Goal: Task Accomplishment & Management: Complete application form

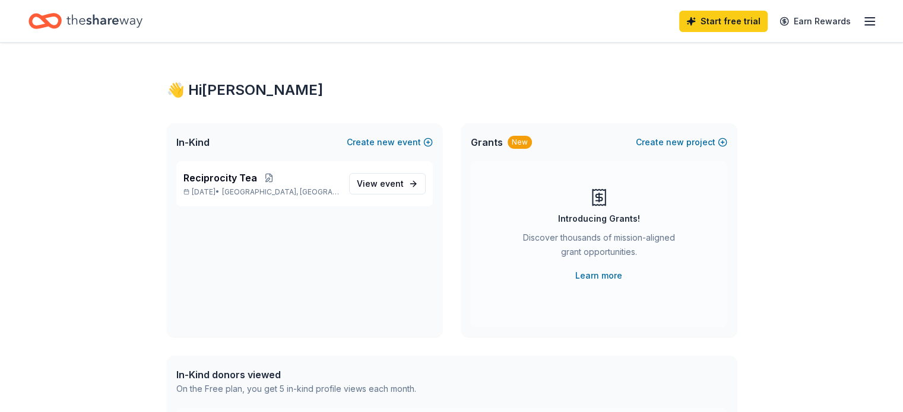
click at [902, 180] on div "👋 Hi [PERSON_NAME] In-Kind Create new event Reciprocity Tea [DATE] • [GEOGRAPHI…" at bounding box center [451, 377] width 903 height 669
click at [597, 274] on link "Learn more" at bounding box center [598, 276] width 47 height 14
click at [379, 185] on span "View event" at bounding box center [380, 184] width 47 height 14
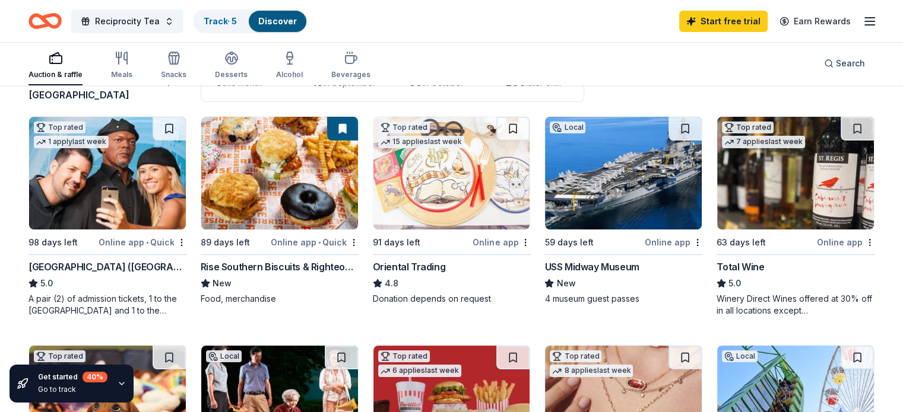
scroll to position [106, 0]
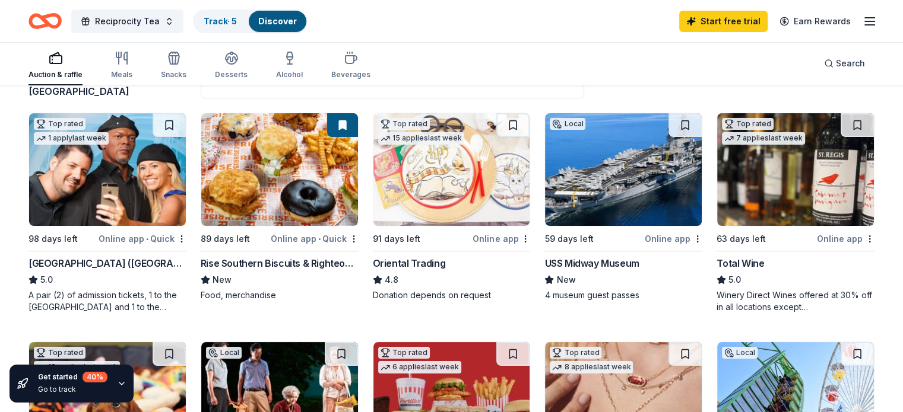
click at [122, 259] on div "Hollywood Wax Museum (Hollywood)" at bounding box center [107, 263] width 158 height 14
click at [592, 262] on div "USS Midway Museum" at bounding box center [591, 263] width 94 height 14
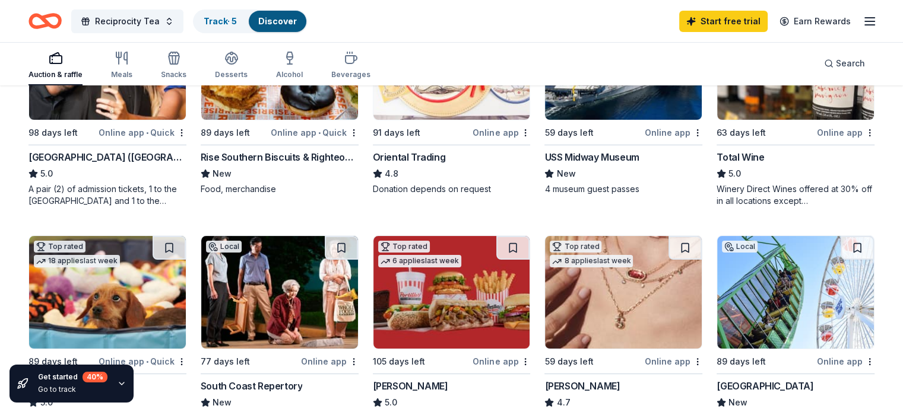
scroll to position [218, 0]
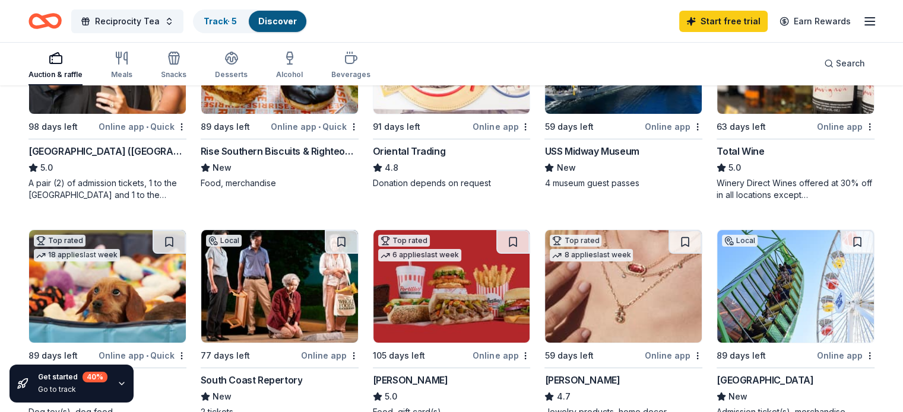
click at [756, 183] on div "Winery Direct Wines offered at 30% off in all locations except CT, MA, and othe…" at bounding box center [795, 189] width 158 height 24
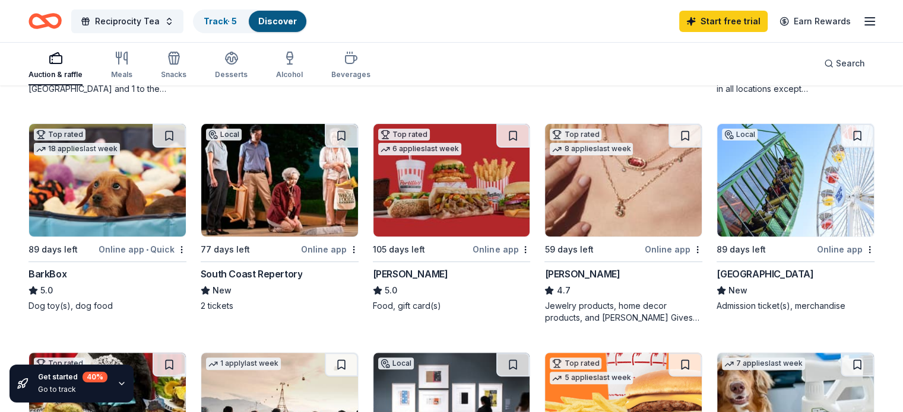
scroll to position [328, 0]
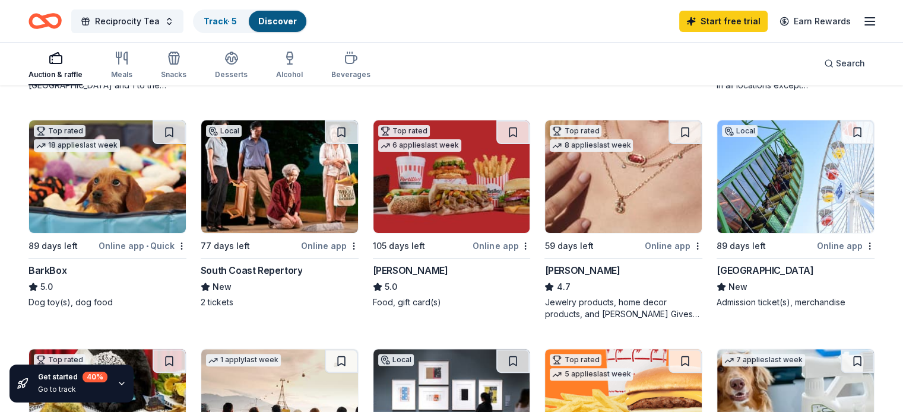
click at [119, 242] on div "Online app • Quick" at bounding box center [143, 246] width 88 height 15
click at [583, 270] on div "Kendra Scott" at bounding box center [581, 271] width 75 height 14
click at [775, 291] on div "New" at bounding box center [795, 287] width 158 height 14
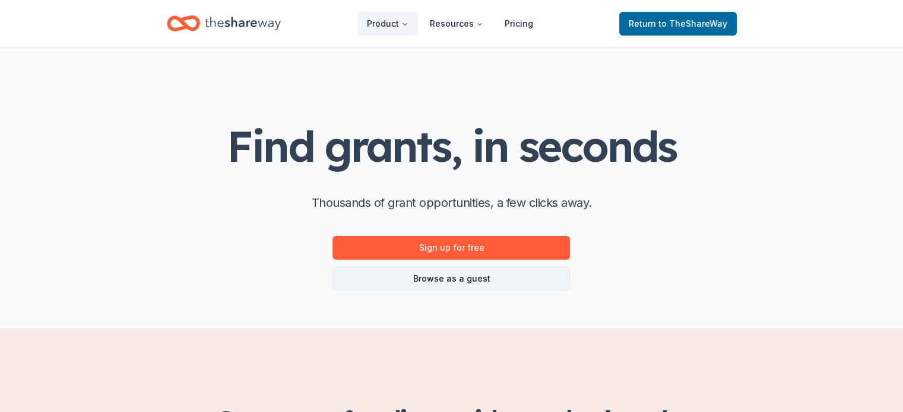
click at [449, 281] on link "Browse as a guest" at bounding box center [450, 279] width 237 height 24
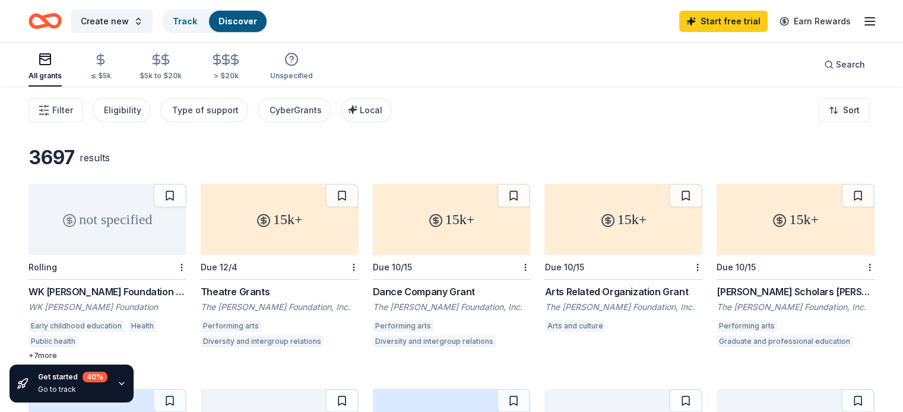
click at [895, 407] on div "3697 results not specified Rolling WK Kellogg Foundation Grant WK Kellogg Found…" at bounding box center [451, 374] width 903 height 575
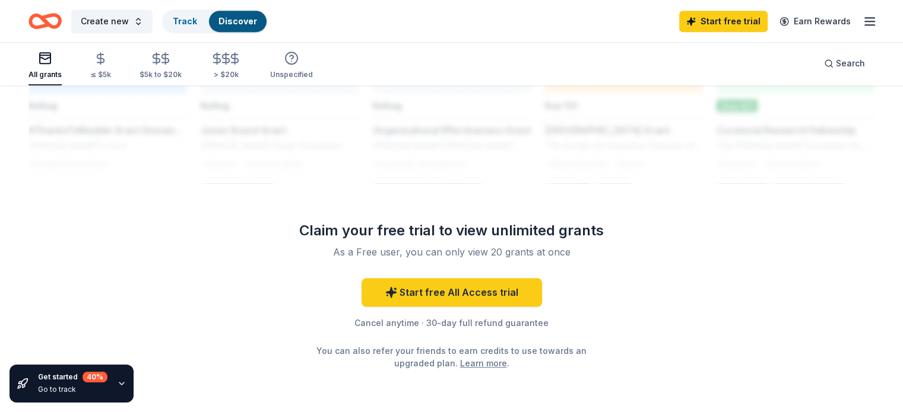
scroll to position [1059, 0]
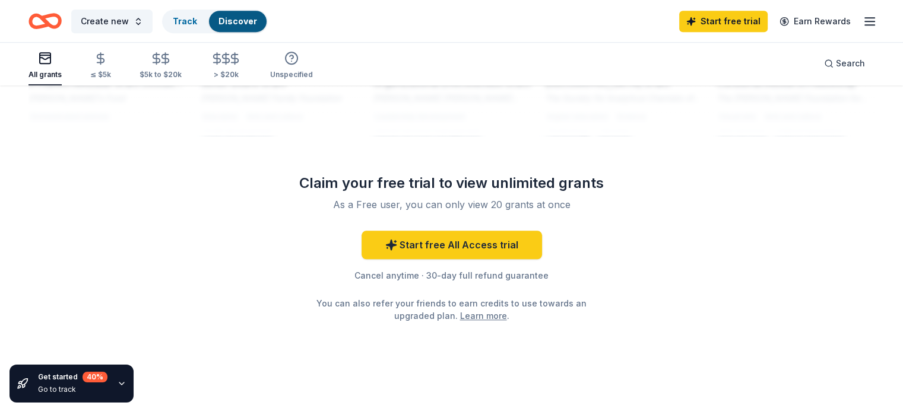
click at [119, 383] on icon "button" at bounding box center [121, 383] width 9 height 9
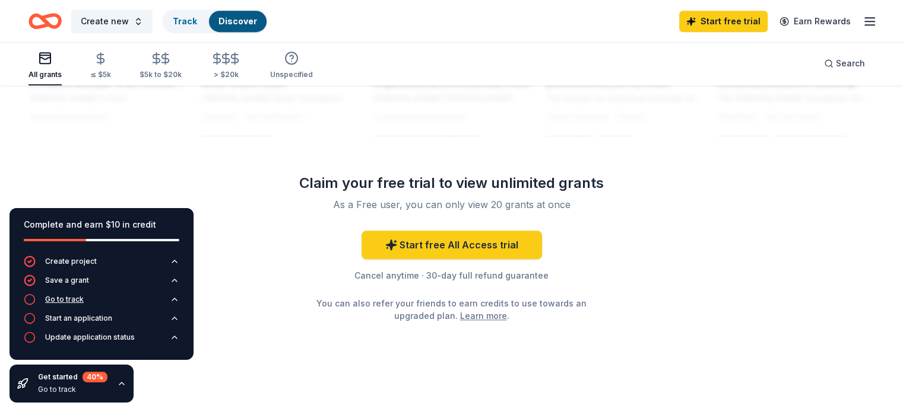
click at [63, 299] on div "Go to track" at bounding box center [64, 299] width 39 height 9
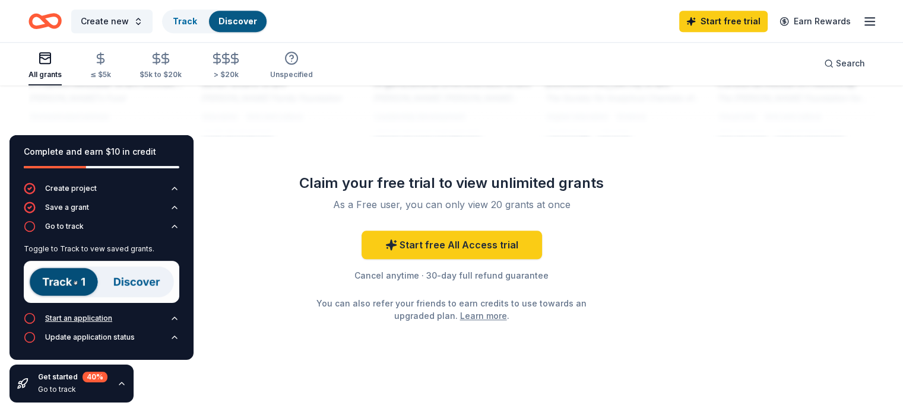
click at [72, 320] on div "Start an application" at bounding box center [78, 318] width 67 height 9
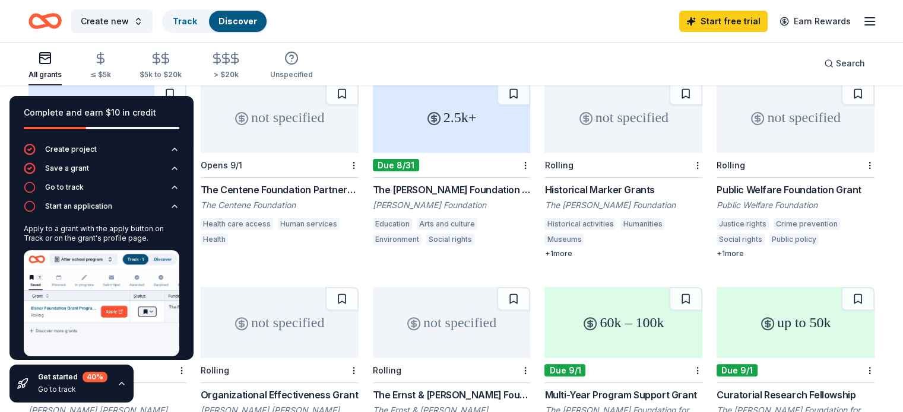
scroll to position [300, 0]
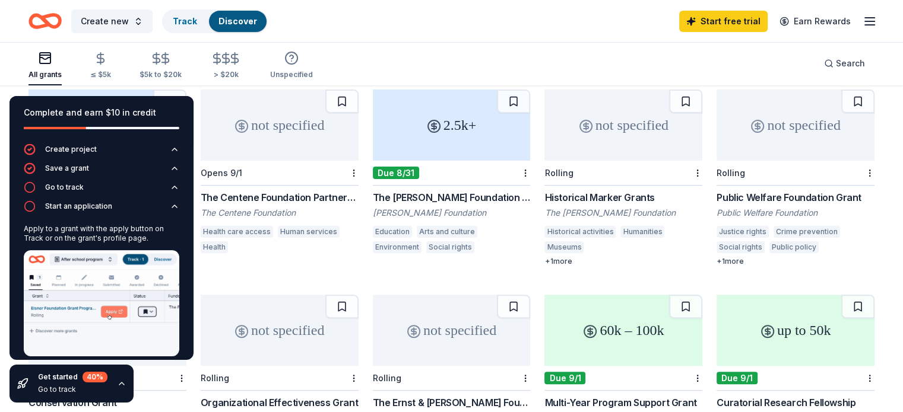
click at [449, 56] on div "All grants ≤ $5k $5k to $20k > $20k Unspecified Search" at bounding box center [451, 64] width 846 height 44
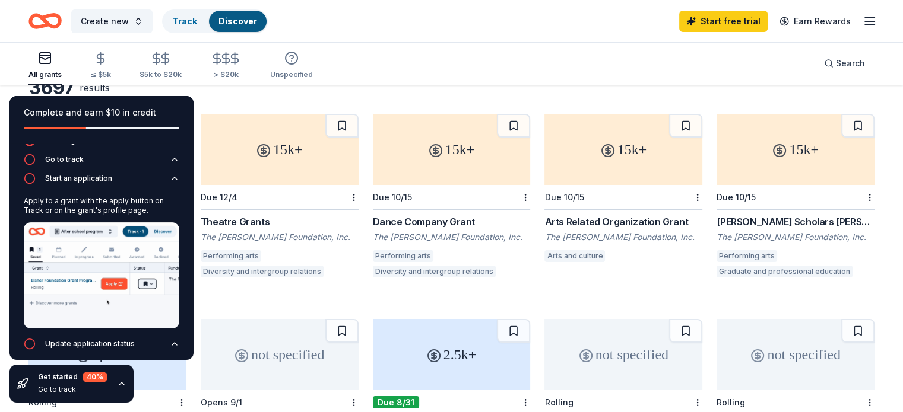
scroll to position [0, 0]
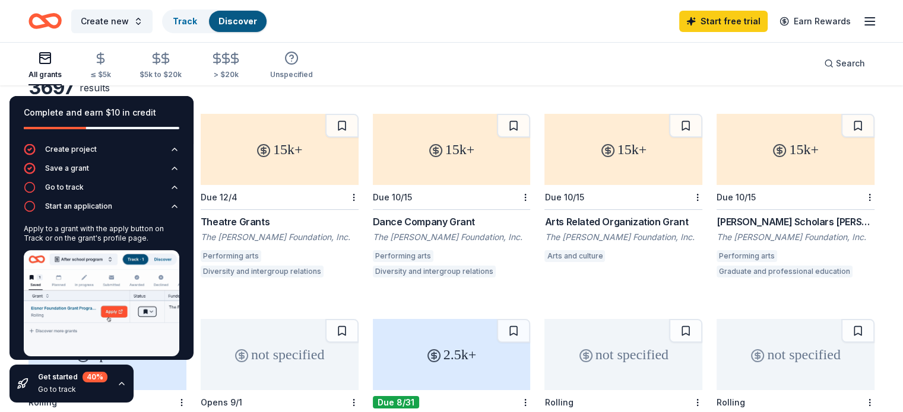
click at [250, 94] on div "3697 results" at bounding box center [451, 88] width 846 height 24
click at [52, 61] on icon "button" at bounding box center [45, 58] width 14 height 14
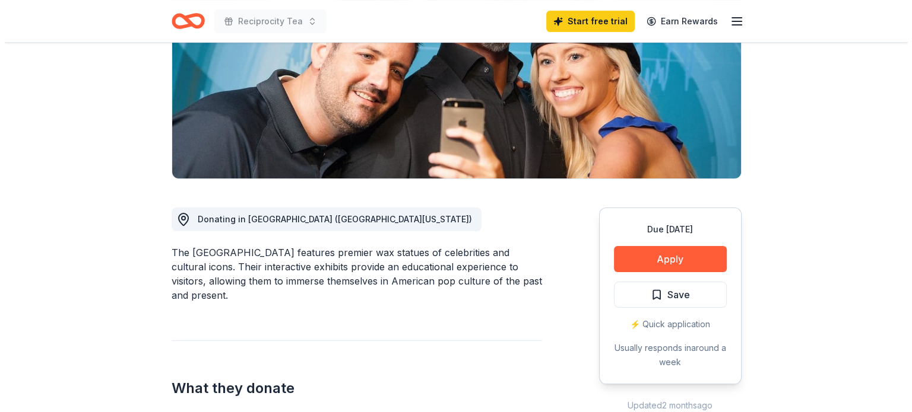
scroll to position [206, 0]
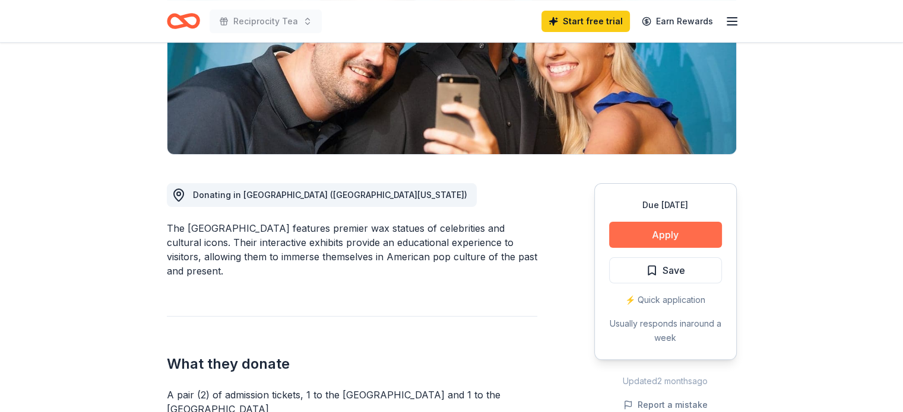
click at [661, 236] on button "Apply" at bounding box center [665, 235] width 113 height 26
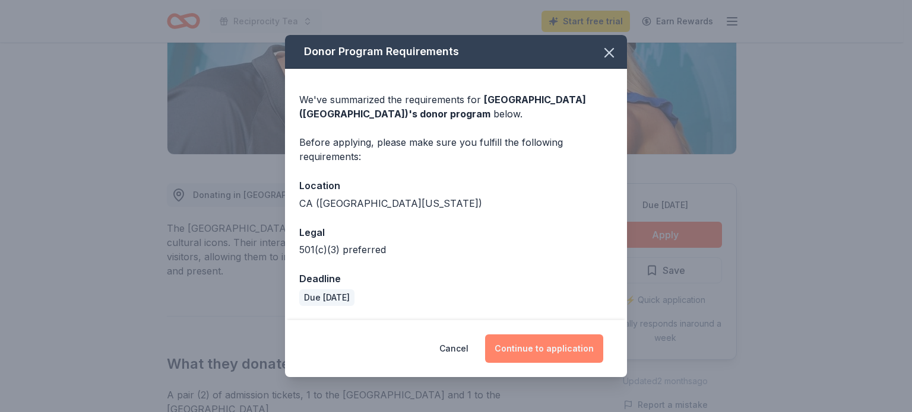
click at [540, 352] on button "Continue to application" at bounding box center [544, 349] width 118 height 28
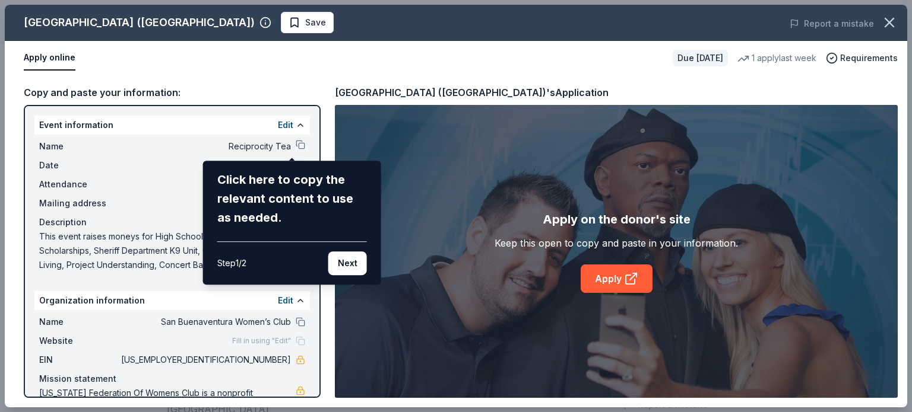
click at [167, 200] on div "Hollywood Wax Museum (Hollywood) Save Report a mistake Apply online Due in 98 d…" at bounding box center [456, 206] width 902 height 403
click at [290, 145] on div "Hollywood Wax Museum (Hollywood) Save Report a mistake Apply online Due in 98 d…" at bounding box center [456, 206] width 902 height 403
click at [339, 262] on button "Next" at bounding box center [347, 264] width 39 height 24
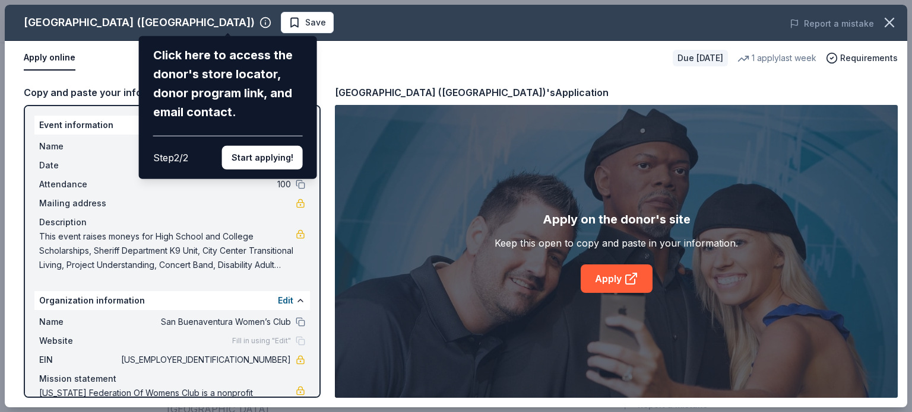
drag, startPoint x: 316, startPoint y: 287, endPoint x: 318, endPoint y: 313, distance: 26.2
click at [318, 313] on div "Hollywood Wax Museum (Hollywood) Click here to access the donor's store locator…" at bounding box center [456, 206] width 902 height 403
drag, startPoint x: 315, startPoint y: 330, endPoint x: 315, endPoint y: 389, distance: 59.4
click at [315, 389] on div "Hollywood Wax Museum (Hollywood) Click here to access the donor's store locator…" at bounding box center [456, 206] width 902 height 403
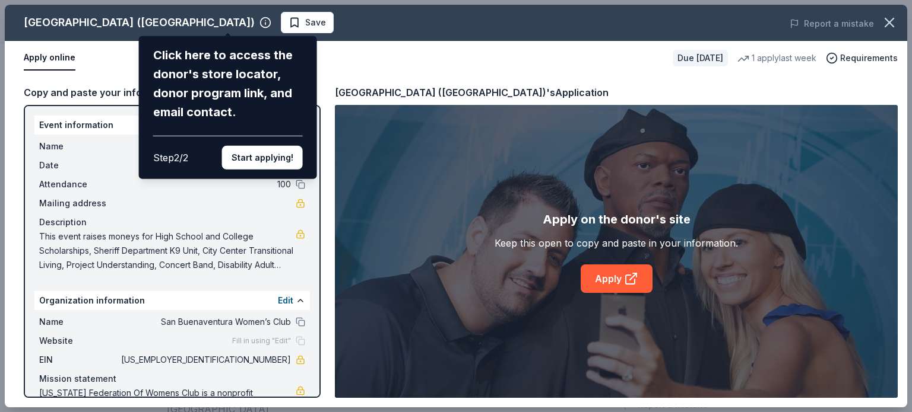
click at [315, 389] on div "Hollywood Wax Museum (Hollywood) Click here to access the donor's store locator…" at bounding box center [456, 206] width 902 height 403
click at [313, 392] on div "Hollywood Wax Museum (Hollywood) Click here to access the donor's store locator…" at bounding box center [456, 206] width 902 height 403
click at [271, 156] on button "Start applying!" at bounding box center [262, 158] width 81 height 24
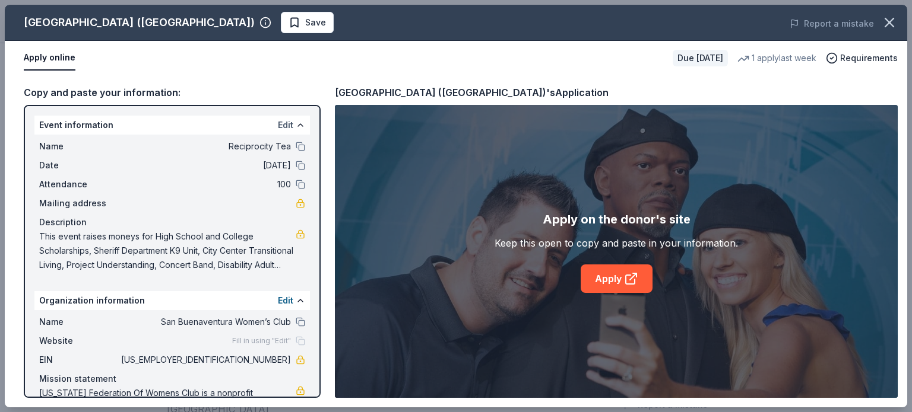
click at [278, 120] on button "Edit" at bounding box center [285, 125] width 15 height 14
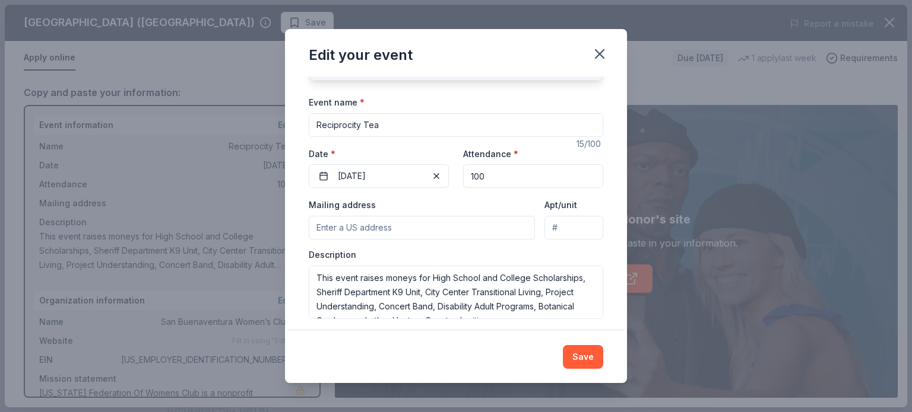
scroll to position [83, 0]
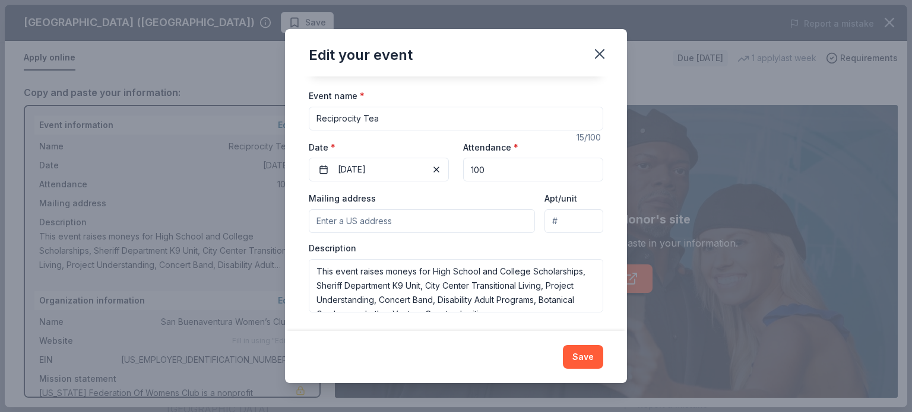
click at [325, 220] on input "Mailing address" at bounding box center [422, 222] width 226 height 24
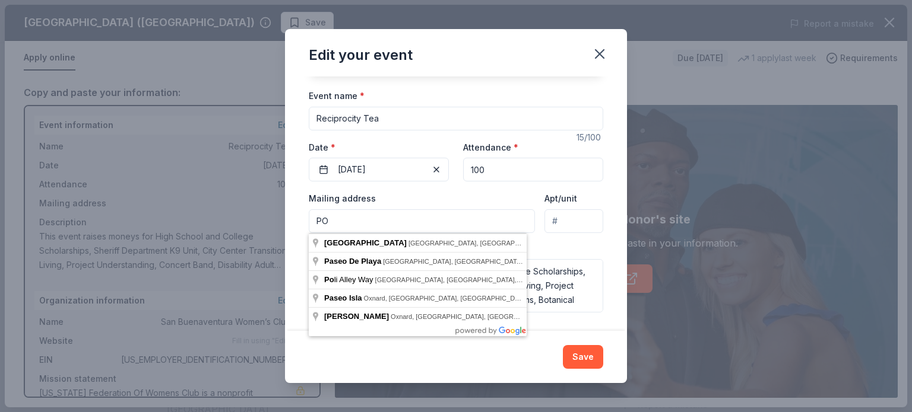
type input "P"
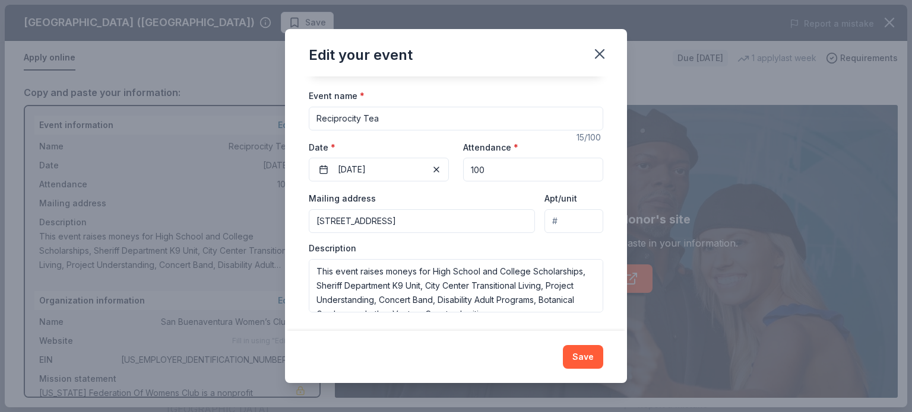
type input "1218 Brunswick Lane, Ventura, CA, 93001"
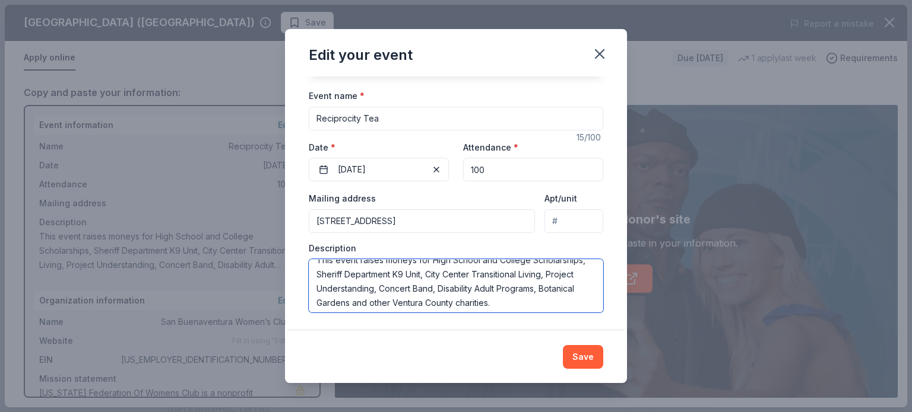
scroll to position [14, 0]
click at [580, 301] on textarea "This event raises moneys for High School and College Scholarships, Sheriff Depa…" at bounding box center [456, 285] width 294 height 53
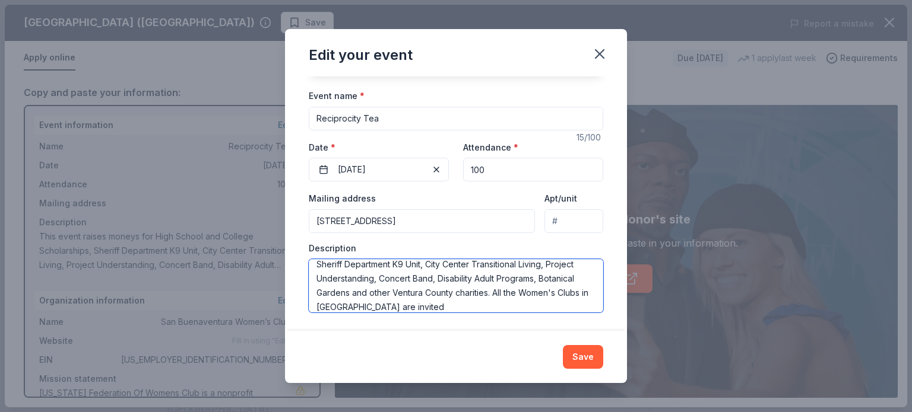
type textarea "This event raises moneys for High School and College Scholarships, Sheriff Depa…"
click at [498, 176] on input "100" at bounding box center [533, 170] width 140 height 24
type input "150"
click at [530, 307] on textarea "This event raises moneys for High School and College Scholarships, Sheriff Depa…" at bounding box center [456, 285] width 294 height 53
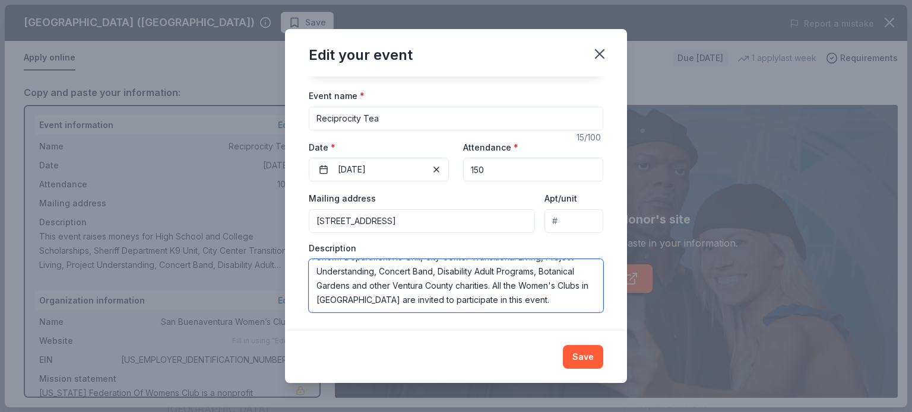
click at [576, 281] on textarea "This event raises moneys for High School and College Scholarships, Sheriff Depa…" at bounding box center [456, 285] width 294 height 53
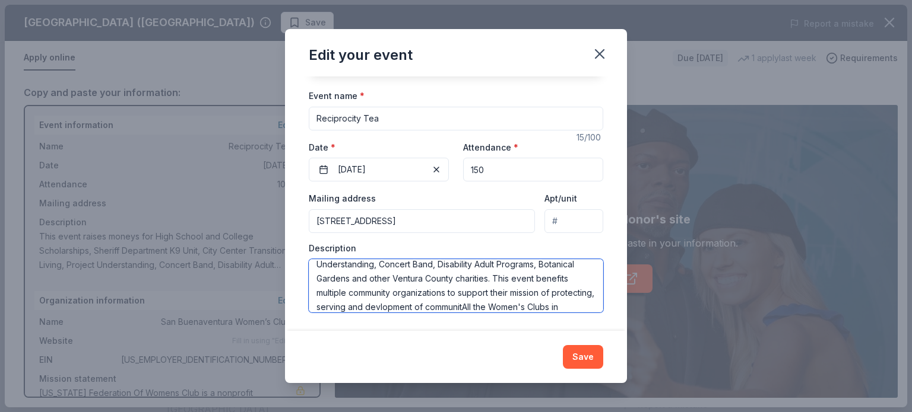
scroll to position [50, 0]
click at [488, 290] on textarea "This event raises moneys for High School and College Scholarships, Sheriff Depa…" at bounding box center [456, 285] width 294 height 53
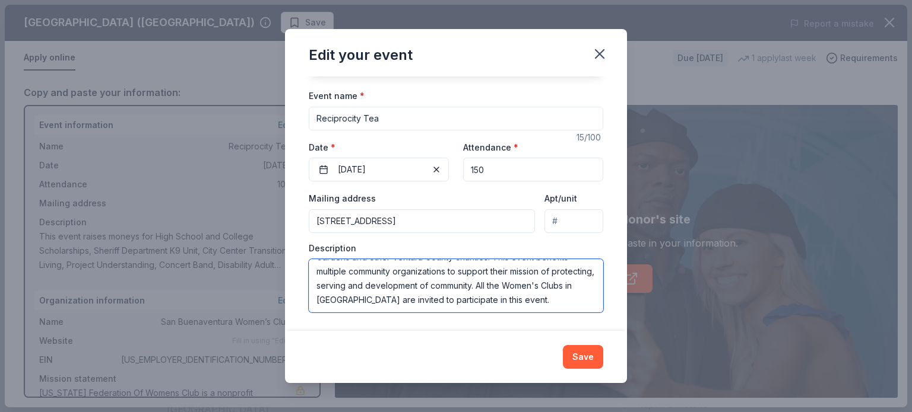
scroll to position [71, 0]
click at [427, 301] on textarea "This event raises moneys for High School and College Scholarships, Sheriff Depa…" at bounding box center [456, 285] width 294 height 53
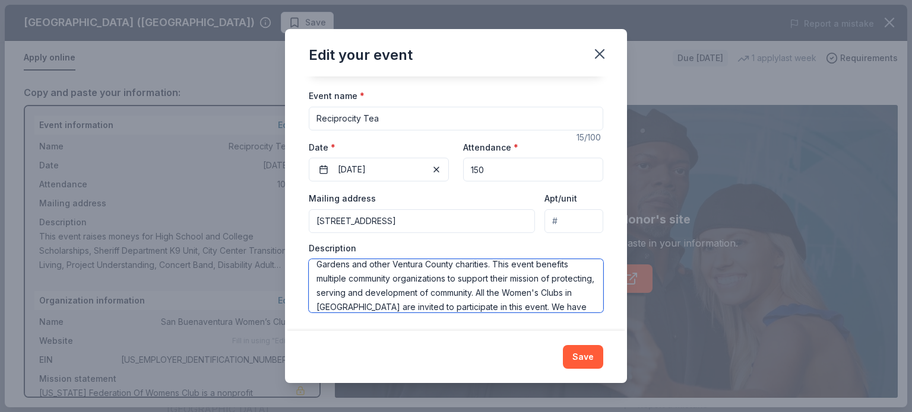
scroll to position [0, 0]
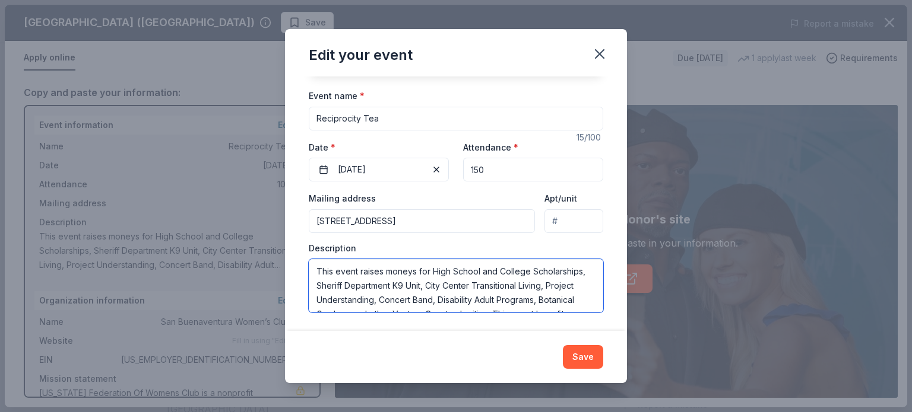
drag, startPoint x: 483, startPoint y: 304, endPoint x: 299, endPoint y: 259, distance: 189.6
click at [299, 259] on div "Changes made here will update the Event too. Update donors you've applied to Le…" at bounding box center [456, 204] width 342 height 255
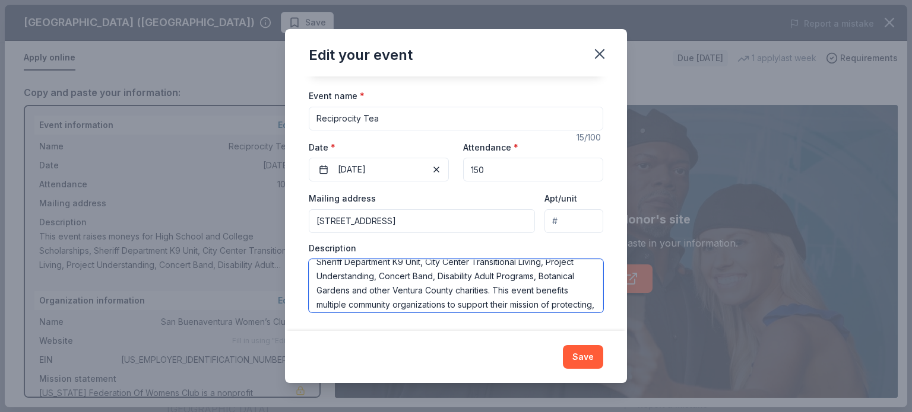
scroll to position [85, 0]
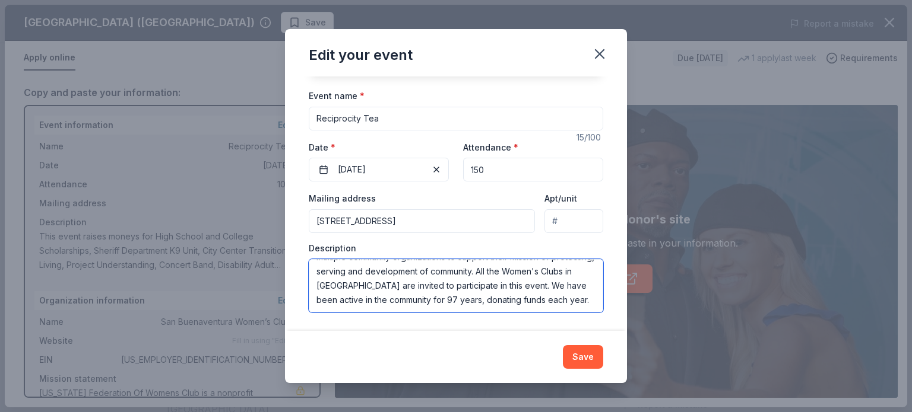
click at [531, 307] on textarea "This event raises moneys for High School and College Scholarships, Sheriff Depa…" at bounding box center [456, 285] width 294 height 53
click at [359, 307] on textarea "This event raises moneys for High School and College Scholarships, Sheriff Depa…" at bounding box center [456, 285] width 294 height 53
click at [354, 304] on textarea "This event raises moneys for High School and College Scholarships, Sheriff Depa…" at bounding box center [456, 285] width 294 height 53
click at [483, 302] on textarea "This event raises moneys for High School and College Scholarships, Sheriff Depa…" at bounding box center [456, 285] width 294 height 53
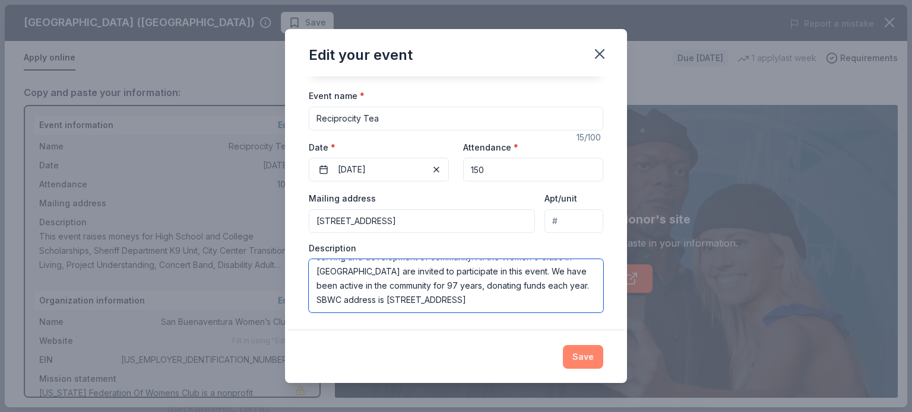
type textarea "This event raises moneys for High School and College Scholarships, Sheriff Depa…"
click at [581, 358] on button "Save" at bounding box center [583, 357] width 40 height 24
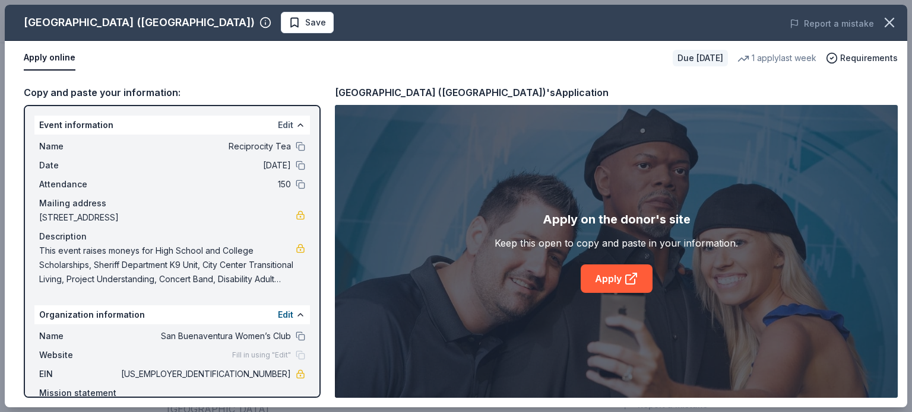
click at [278, 125] on button "Edit" at bounding box center [285, 125] width 15 height 14
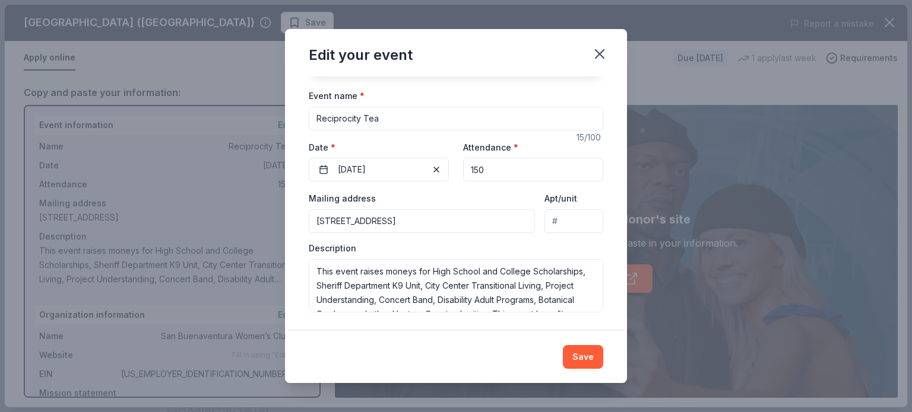
scroll to position [0, 0]
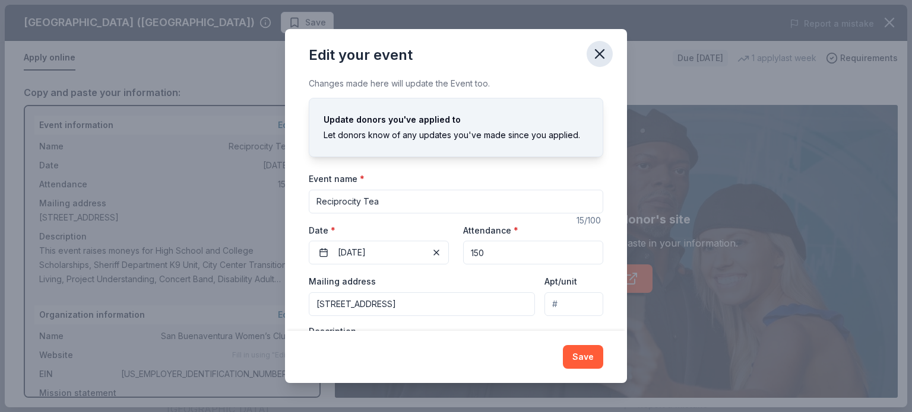
click at [600, 56] on icon "button" at bounding box center [599, 54] width 17 height 17
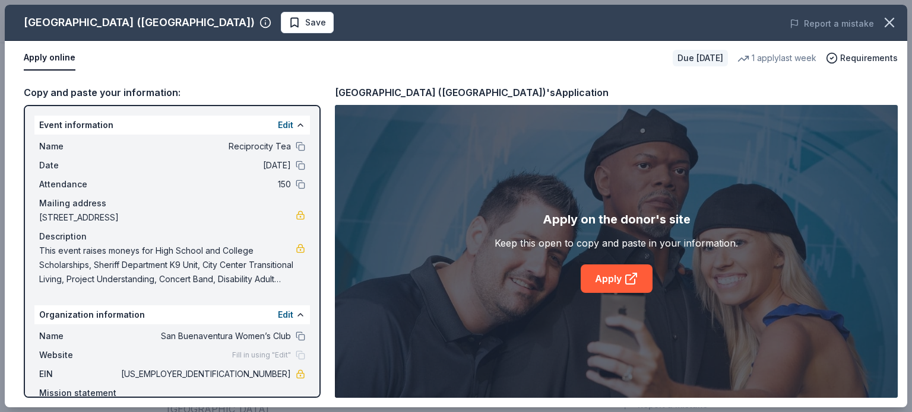
click at [292, 358] on div "Fill in using "Edit"" at bounding box center [268, 355] width 73 height 9
click at [280, 126] on button "Edit" at bounding box center [285, 125] width 15 height 14
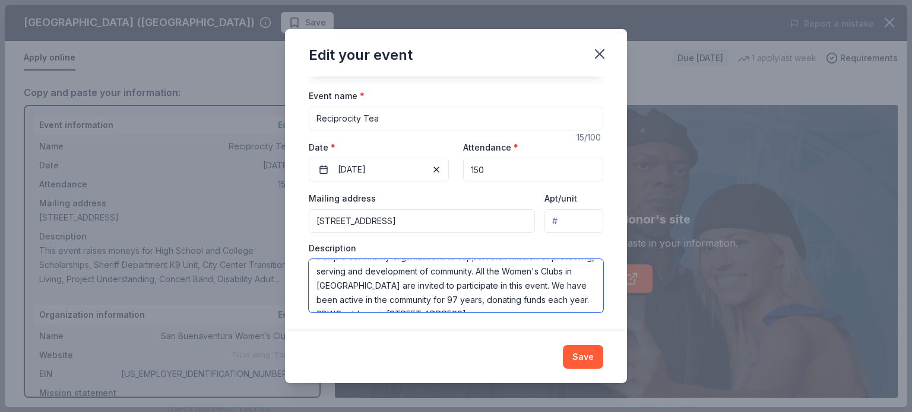
scroll to position [100, 0]
click at [521, 298] on textarea "This event raises moneys for High School and College Scholarships, Sheriff Depa…" at bounding box center [456, 285] width 294 height 53
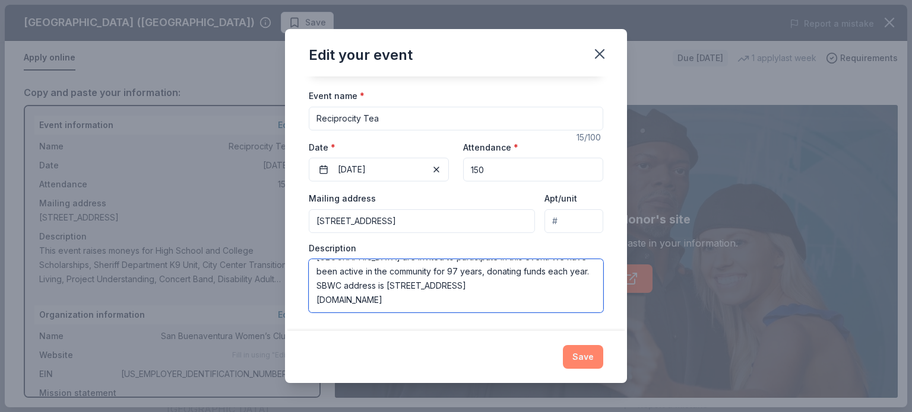
type textarea "This event raises moneys for High School and College Scholarships, Sheriff Depa…"
click at [579, 357] on button "Save" at bounding box center [583, 357] width 40 height 24
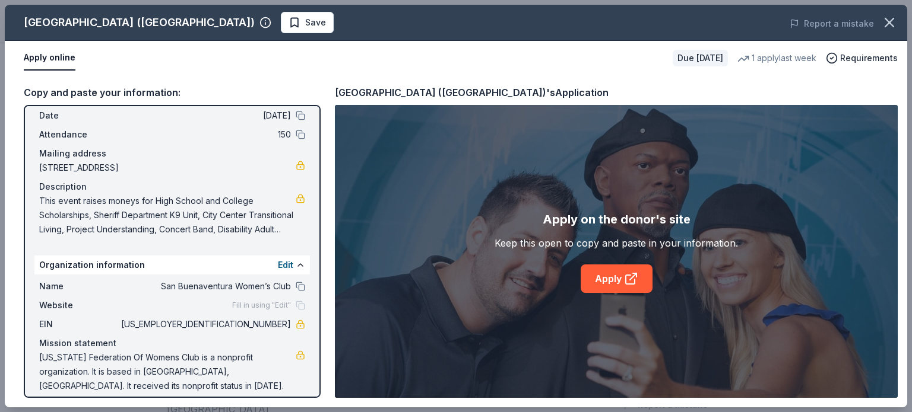
scroll to position [59, 0]
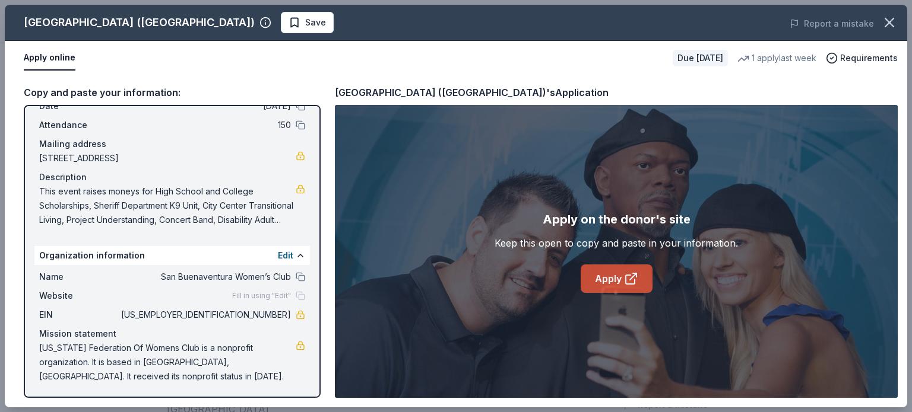
click at [621, 279] on link "Apply" at bounding box center [616, 279] width 72 height 28
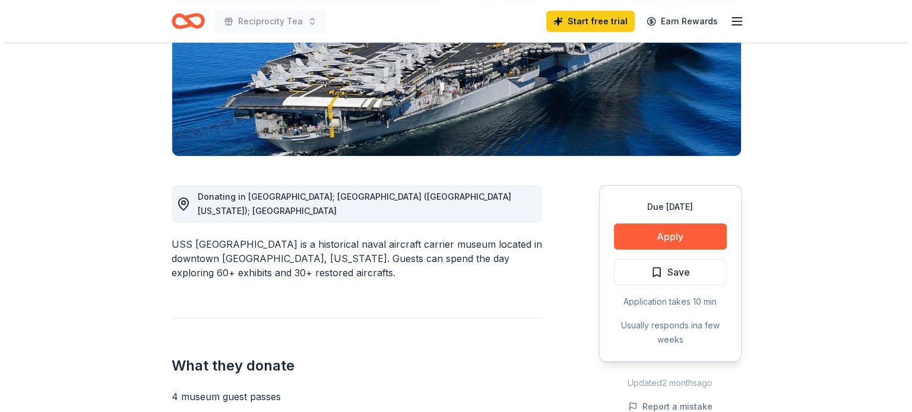
scroll to position [230, 0]
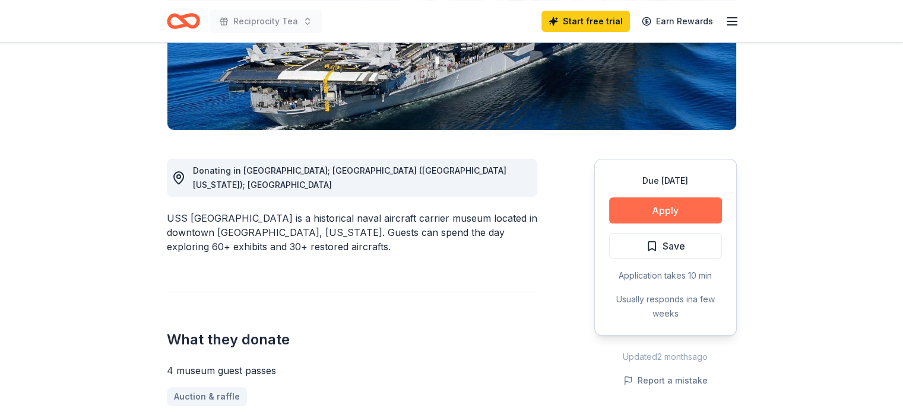
click at [651, 207] on button "Apply" at bounding box center [665, 211] width 113 height 26
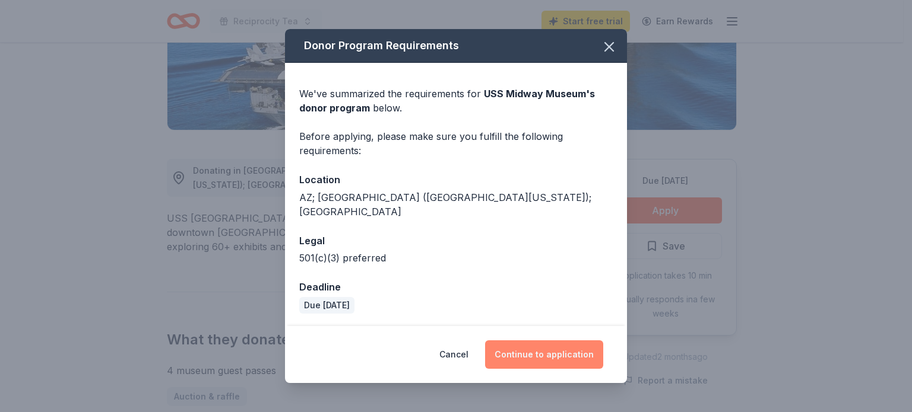
click at [539, 348] on button "Continue to application" at bounding box center [544, 355] width 118 height 28
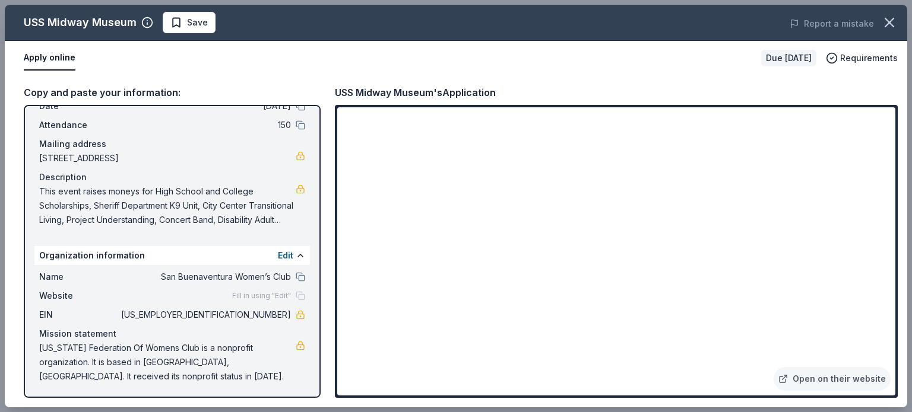
scroll to position [59, 0]
click at [895, 389] on div "Open on their website" at bounding box center [616, 251] width 563 height 293
click at [888, 384] on link "Open on their website" at bounding box center [831, 379] width 117 height 24
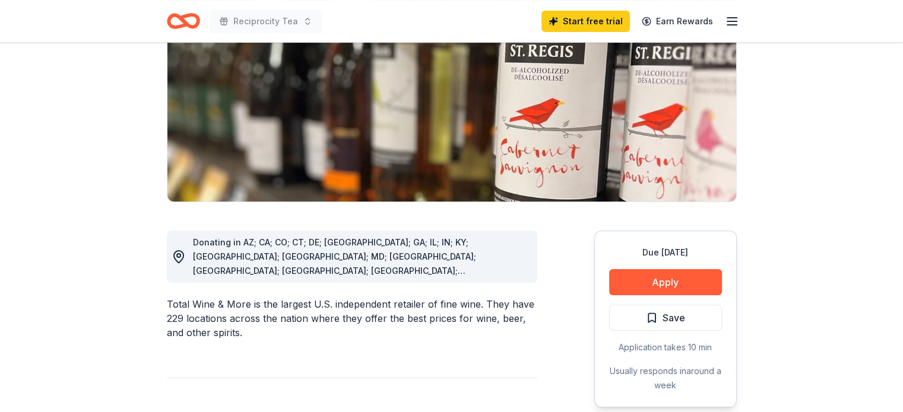
scroll to position [205, 0]
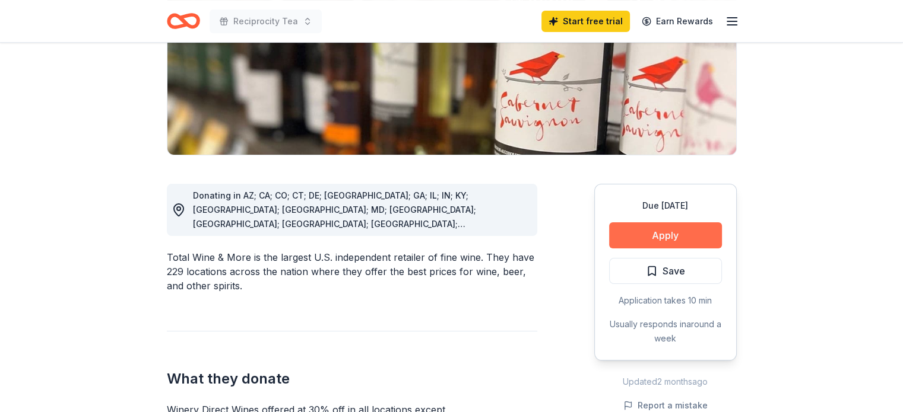
click at [668, 231] on button "Apply" at bounding box center [665, 236] width 113 height 26
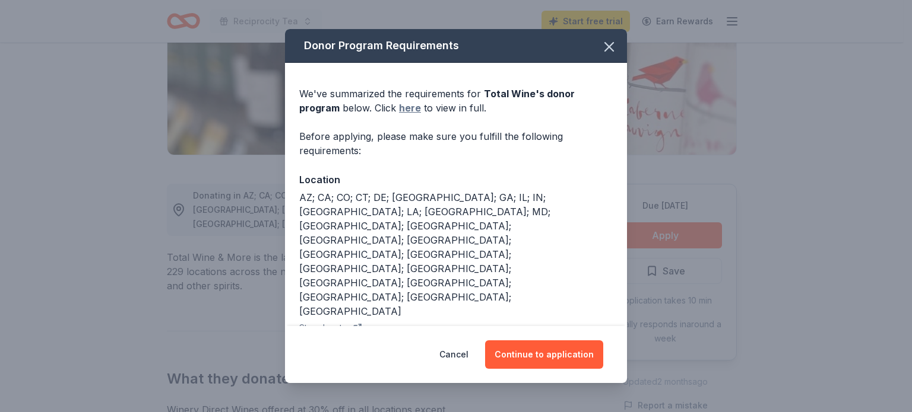
click at [408, 107] on link "here" at bounding box center [410, 108] width 22 height 14
click at [601, 42] on icon "button" at bounding box center [609, 47] width 17 height 17
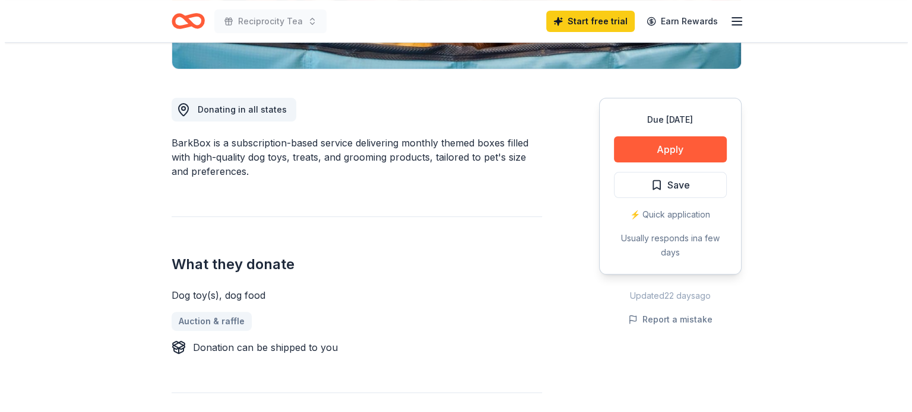
scroll to position [294, 0]
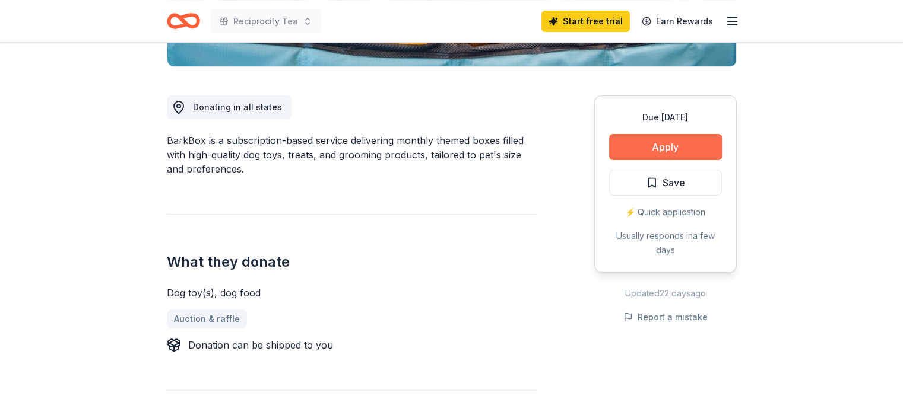
click at [684, 137] on button "Apply" at bounding box center [665, 147] width 113 height 26
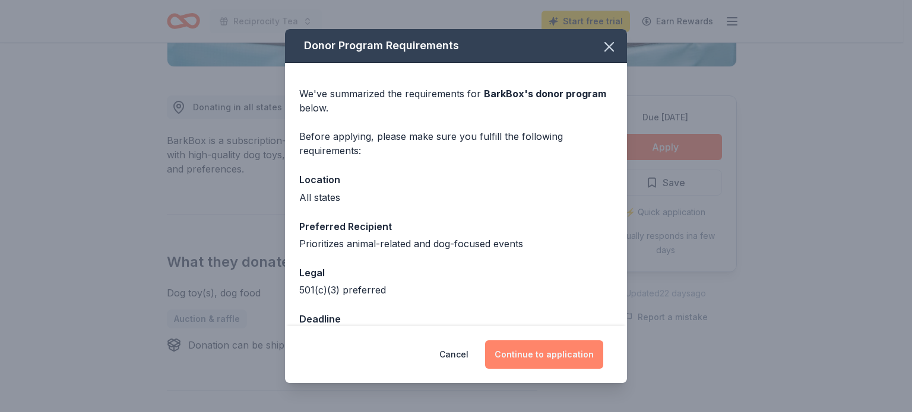
click at [520, 360] on button "Continue to application" at bounding box center [544, 355] width 118 height 28
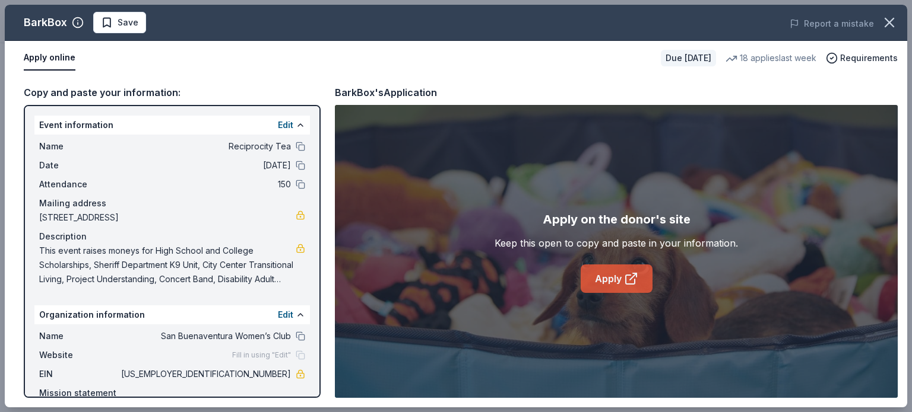
click at [622, 271] on link "Apply" at bounding box center [616, 279] width 72 height 28
click at [603, 278] on link "Apply" at bounding box center [616, 279] width 72 height 28
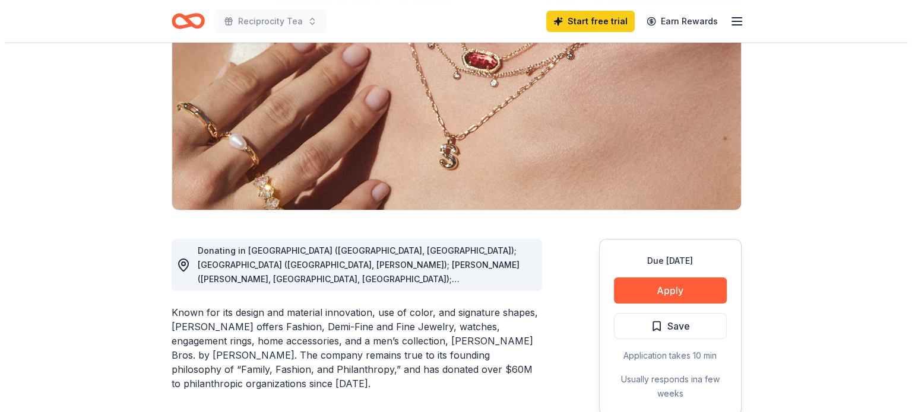
scroll to position [173, 0]
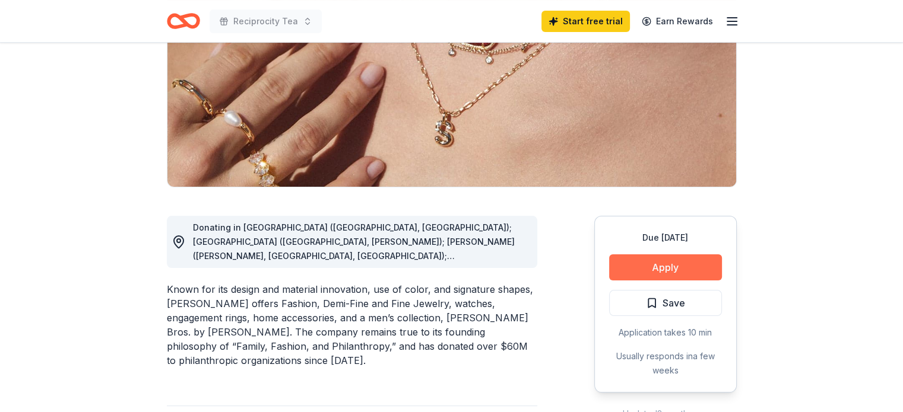
click at [677, 268] on button "Apply" at bounding box center [665, 268] width 113 height 26
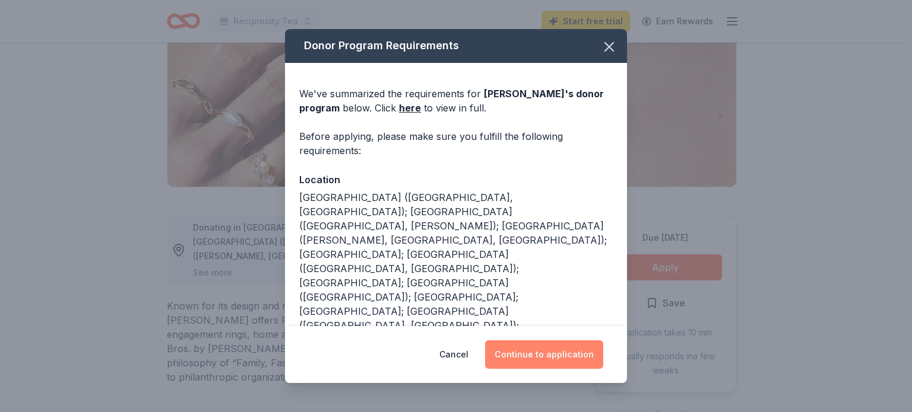
click at [557, 359] on button "Continue to application" at bounding box center [544, 355] width 118 height 28
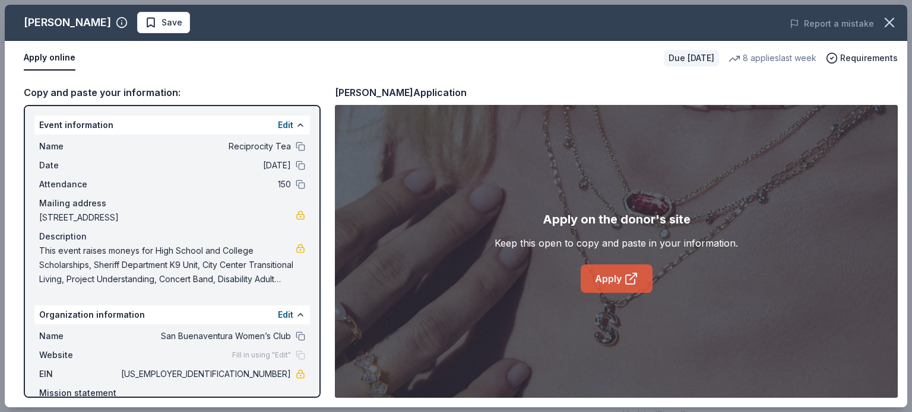
click at [613, 281] on link "Apply" at bounding box center [616, 279] width 72 height 28
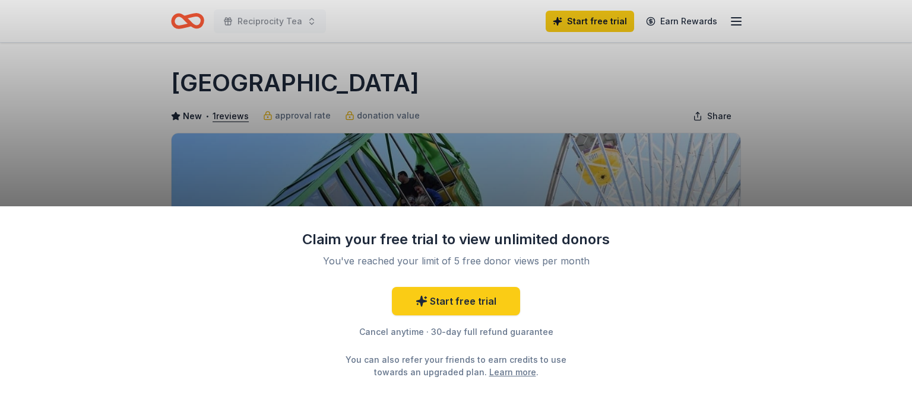
click at [817, 116] on div "Claim your free trial to view unlimited donors You've reached your limit of 5 f…" at bounding box center [456, 206] width 912 height 412
